Goal: Task Accomplishment & Management: Manage account settings

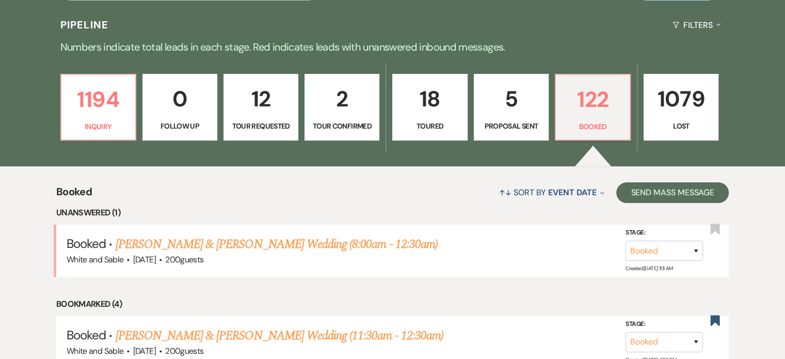
scroll to position [237, 0]
click at [188, 249] on link "[PERSON_NAME] & [PERSON_NAME] Wedding (8:00am - 12:30am)" at bounding box center [277, 243] width 322 height 19
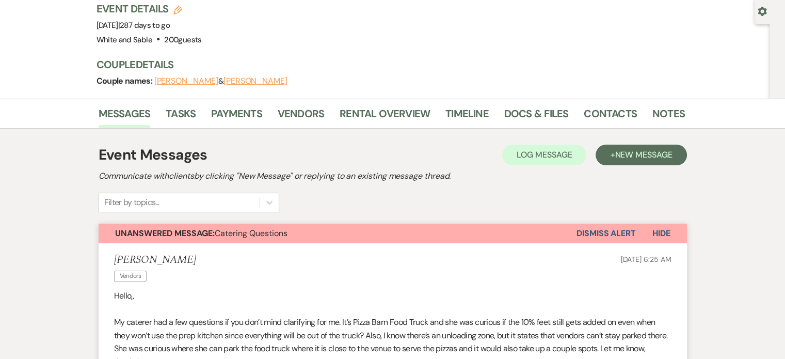
scroll to position [95, 0]
click at [596, 224] on button "Dismiss Alert" at bounding box center [606, 234] width 59 height 20
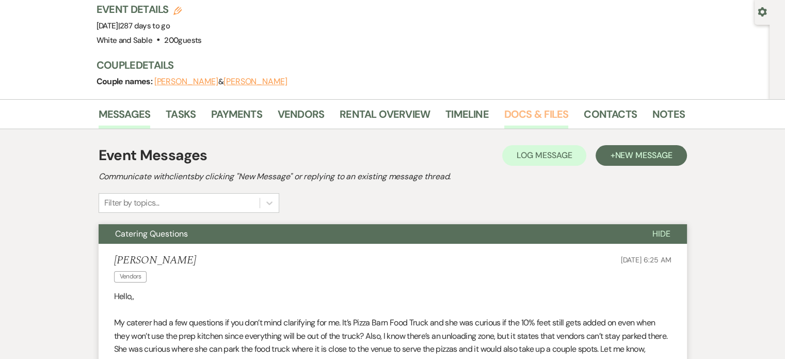
click at [519, 106] on link "Docs & Files" at bounding box center [536, 117] width 64 height 23
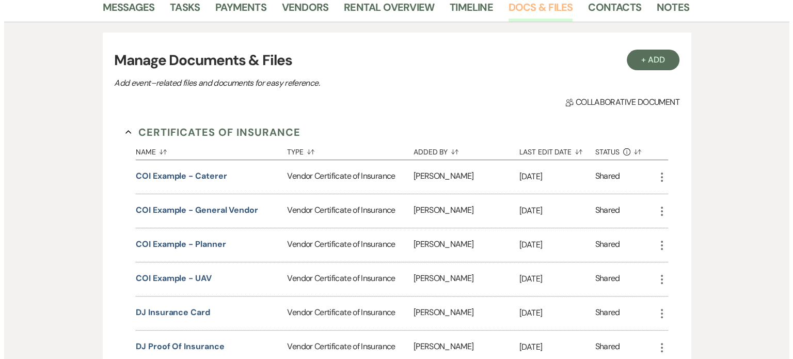
scroll to position [430, 0]
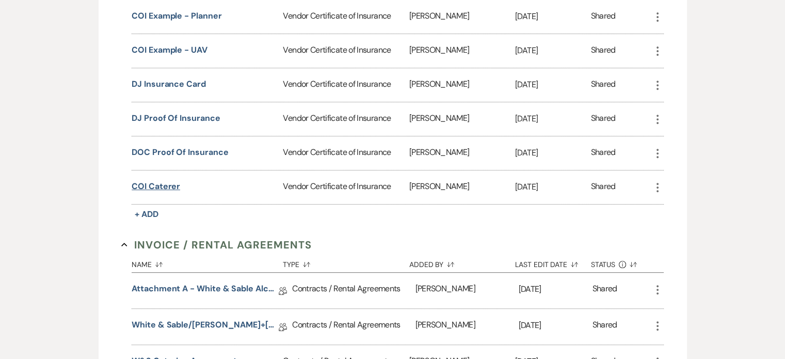
click at [155, 180] on button "COI Caterer" at bounding box center [156, 186] width 49 height 12
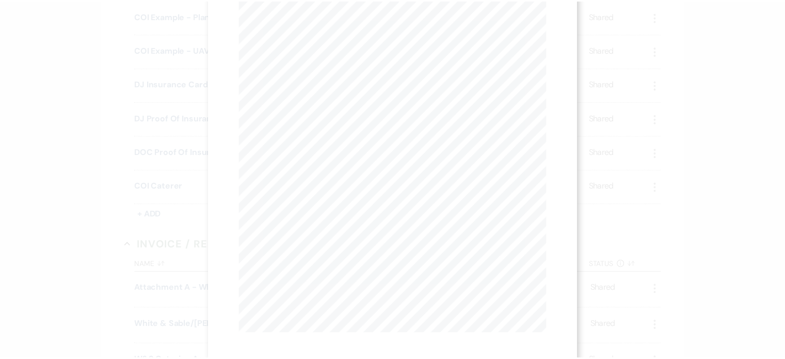
scroll to position [0, 0]
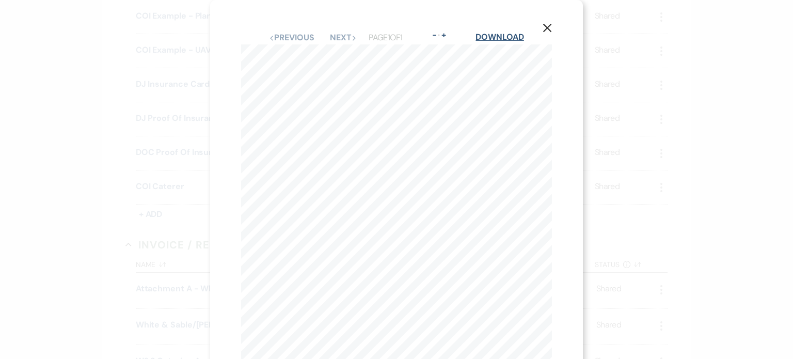
click at [482, 37] on link "Download" at bounding box center [500, 36] width 48 height 11
click at [121, 150] on div "X Previous Previous Next Next Page 1 of 1 - Zoom + Download [DATE] Princeton In…" at bounding box center [396, 179] width 793 height 359
